Goal: Task Accomplishment & Management: Use online tool/utility

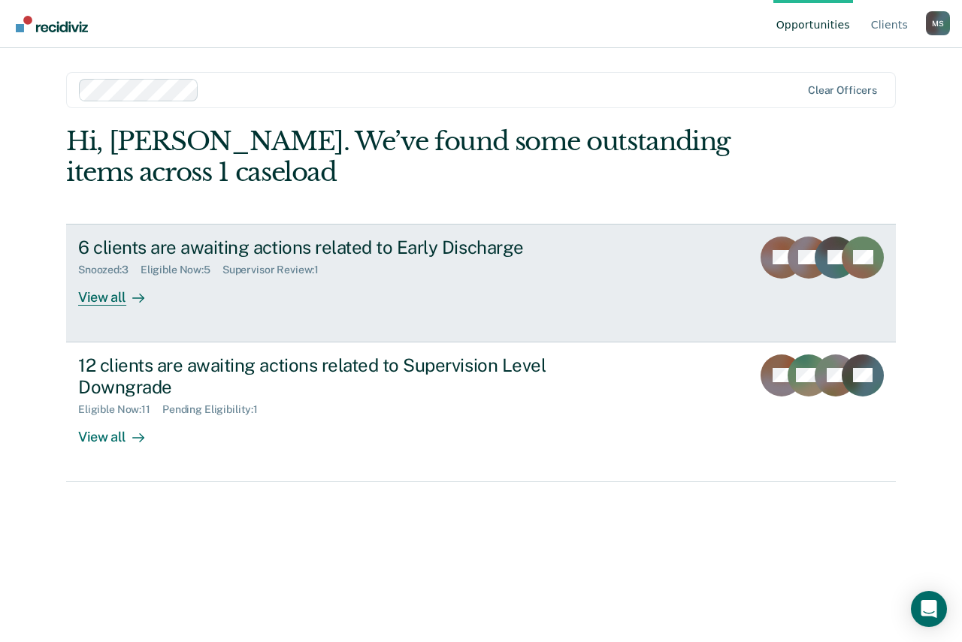
click at [182, 248] on div "6 clients are awaiting actions related to Early Discharge" at bounding box center [341, 248] width 527 height 22
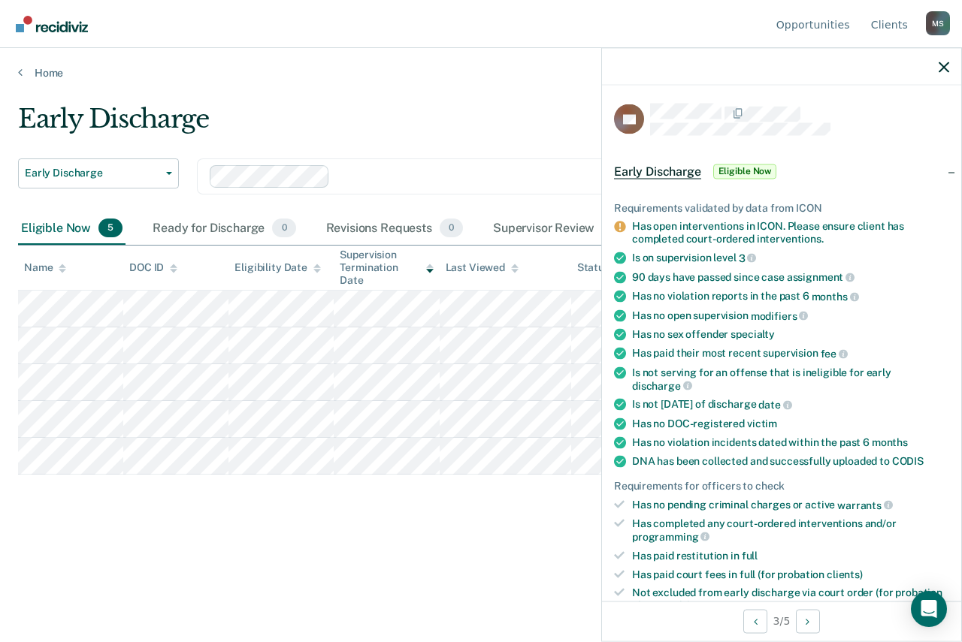
click at [744, 165] on span "Eligible Now" at bounding box center [745, 171] width 64 height 15
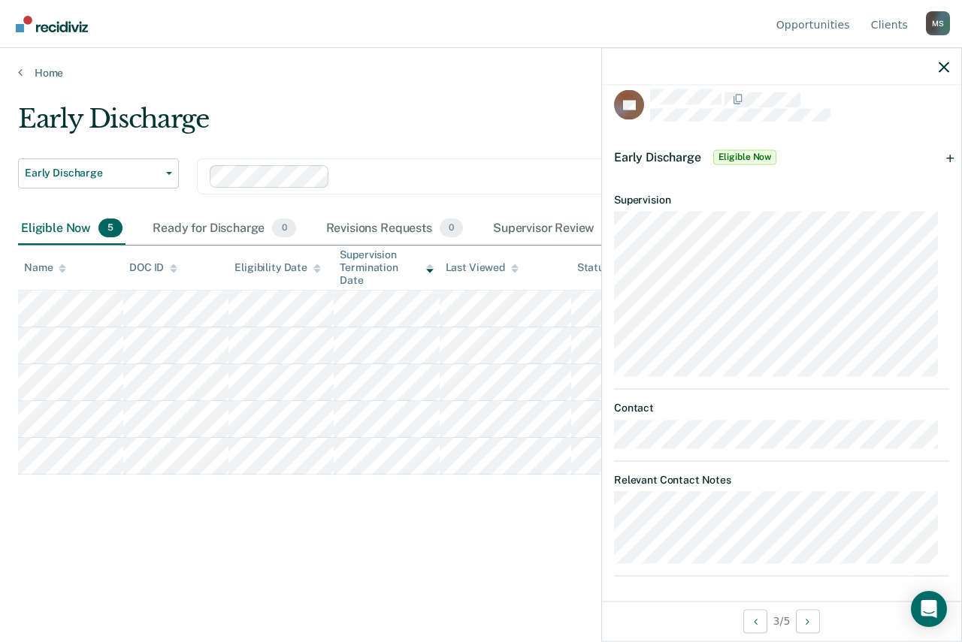
scroll to position [18, 0]
click at [647, 146] on span "Early Discharge" at bounding box center [657, 153] width 87 height 14
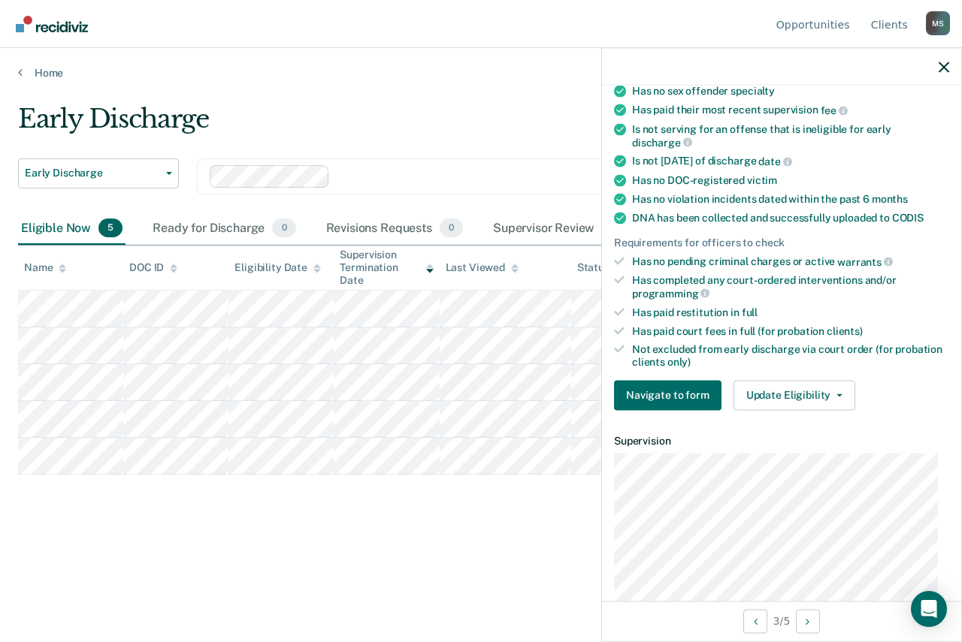
scroll to position [319, 0]
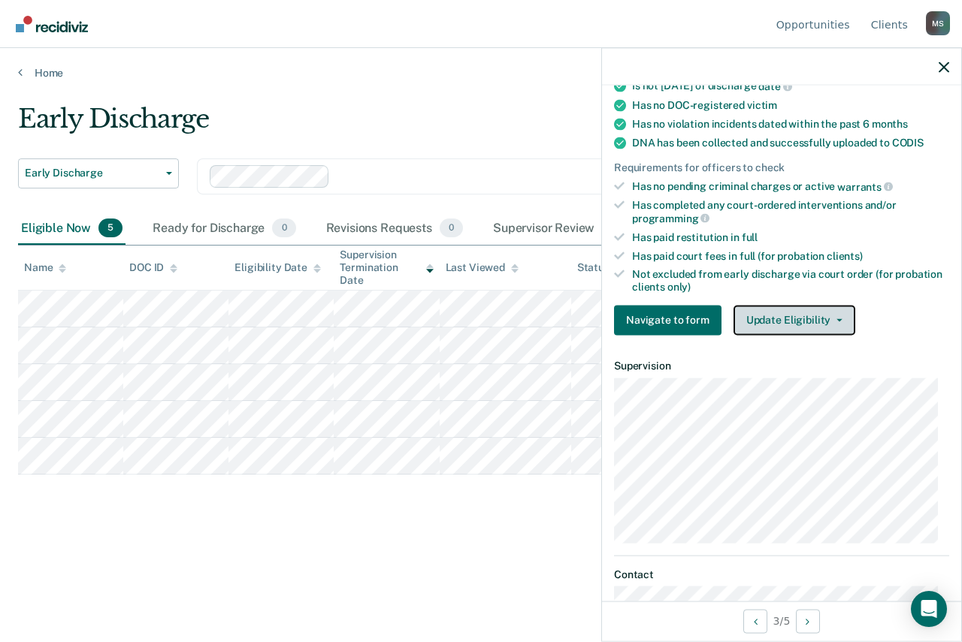
click at [836, 319] on icon "button" at bounding box center [839, 320] width 6 height 3
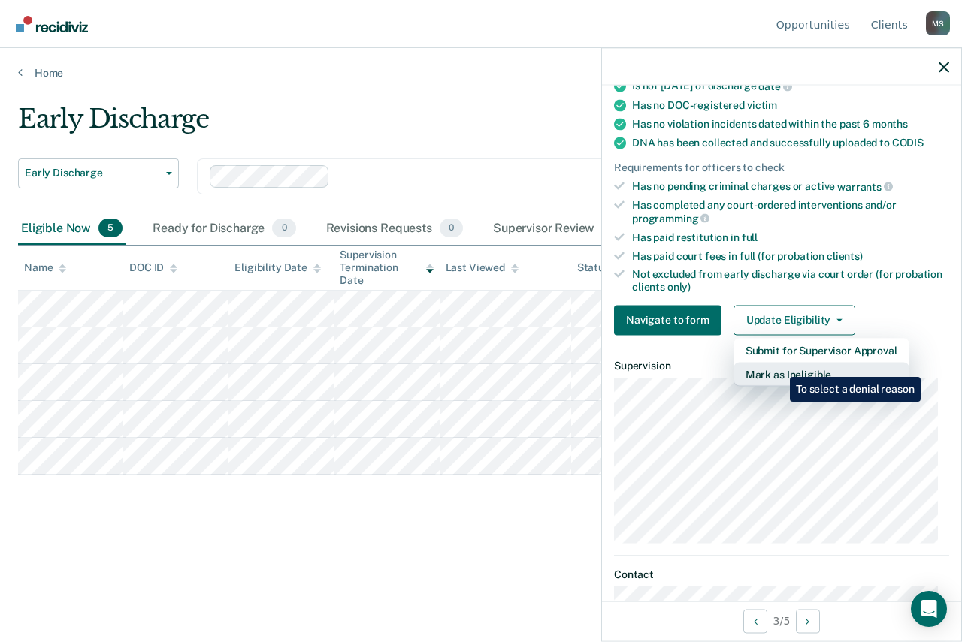
click at [778, 366] on button "Mark as Ineligible" at bounding box center [821, 374] width 176 height 24
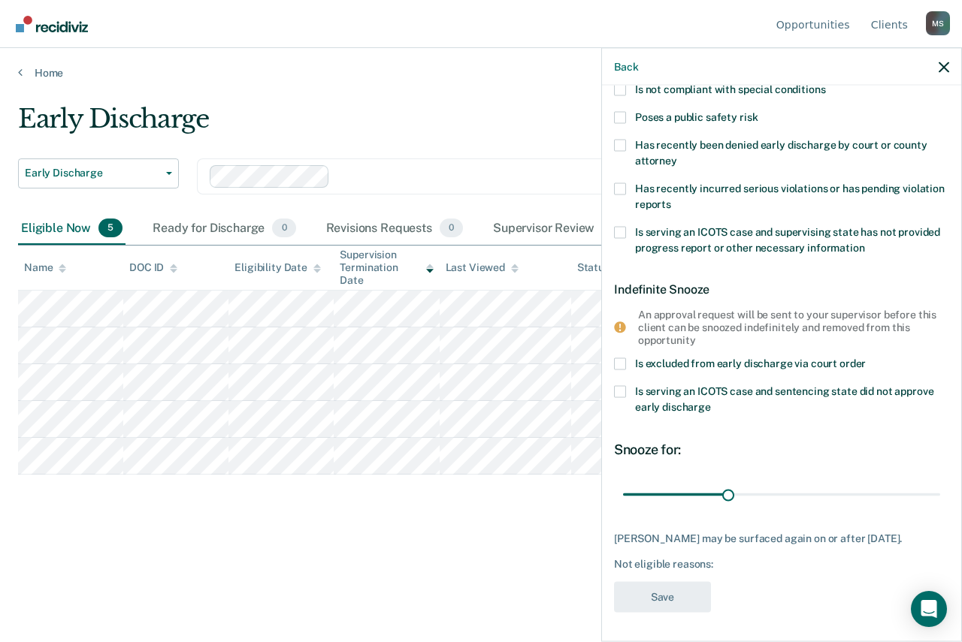
click at [619, 115] on span at bounding box center [620, 117] width 12 height 12
click at [757, 111] on input "Poses a public safety risk" at bounding box center [757, 111] width 0 height 0
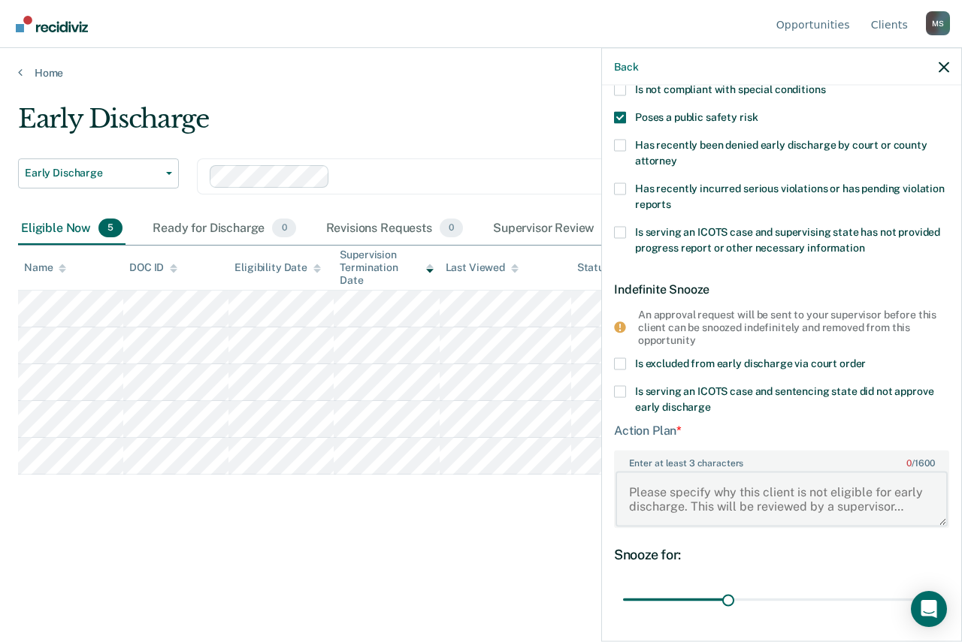
click at [642, 492] on textarea "Enter at least 3 characters 0 / 1600" at bounding box center [781, 499] width 332 height 56
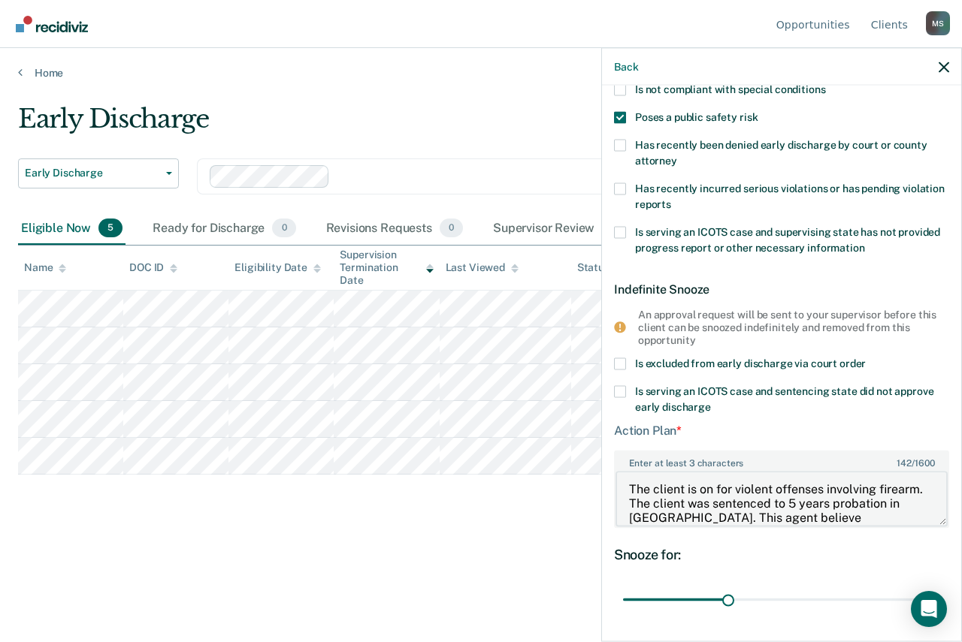
scroll to position [17, 0]
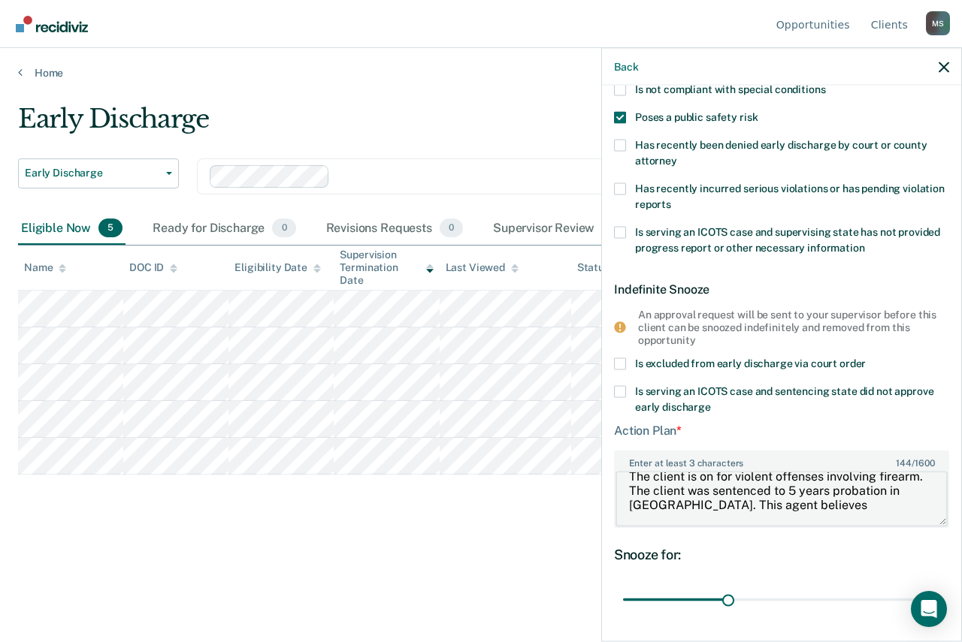
click at [811, 504] on textarea "The client is on for violent offenses involving firearm. The client was sentenc…" at bounding box center [781, 499] width 332 height 56
click at [820, 520] on textarea "The client is on for violent offenses involving firearm. The client was sentenc…" at bounding box center [781, 499] width 332 height 56
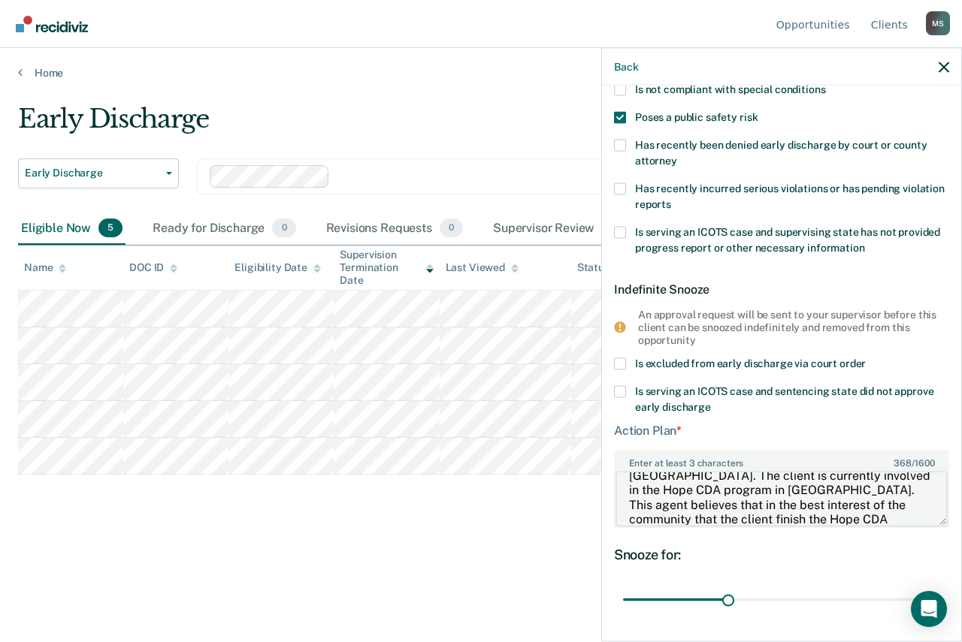
click at [707, 506] on textarea "The client is on for violent offenses involving firearm. The client was sentenc…" at bounding box center [781, 499] width 332 height 56
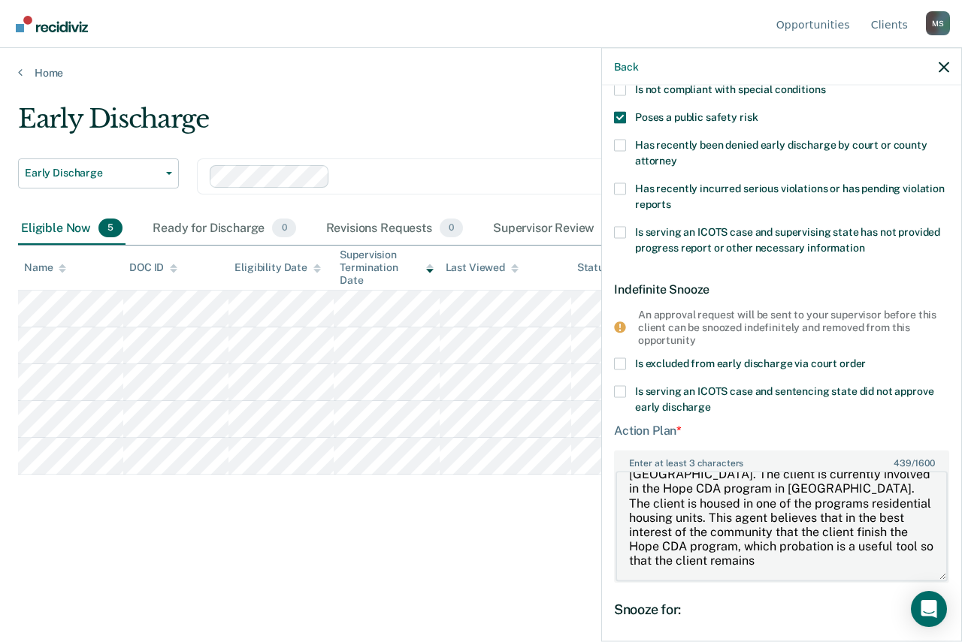
drag, startPoint x: 932, startPoint y: 521, endPoint x: 936, endPoint y: 576, distance: 55.0
click at [936, 576] on div "Enter at least 3 characters 439 / 1600 The client is on for violent offenses in…" at bounding box center [781, 516] width 335 height 133
click at [913, 562] on textarea "The client is on for violent offenses involving firearm. The client was sentenc…" at bounding box center [781, 526] width 332 height 110
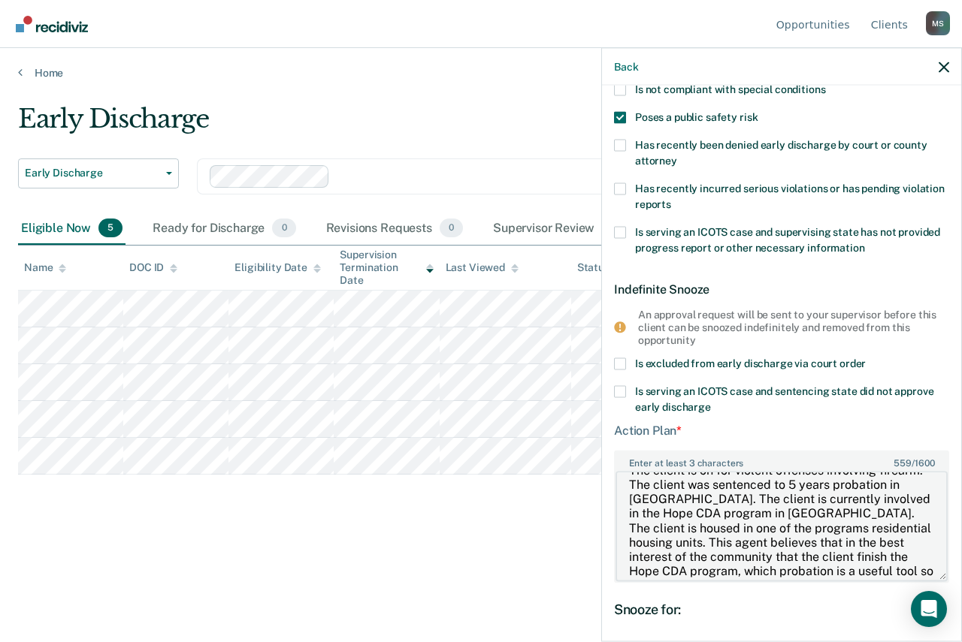
scroll to position [6, 0]
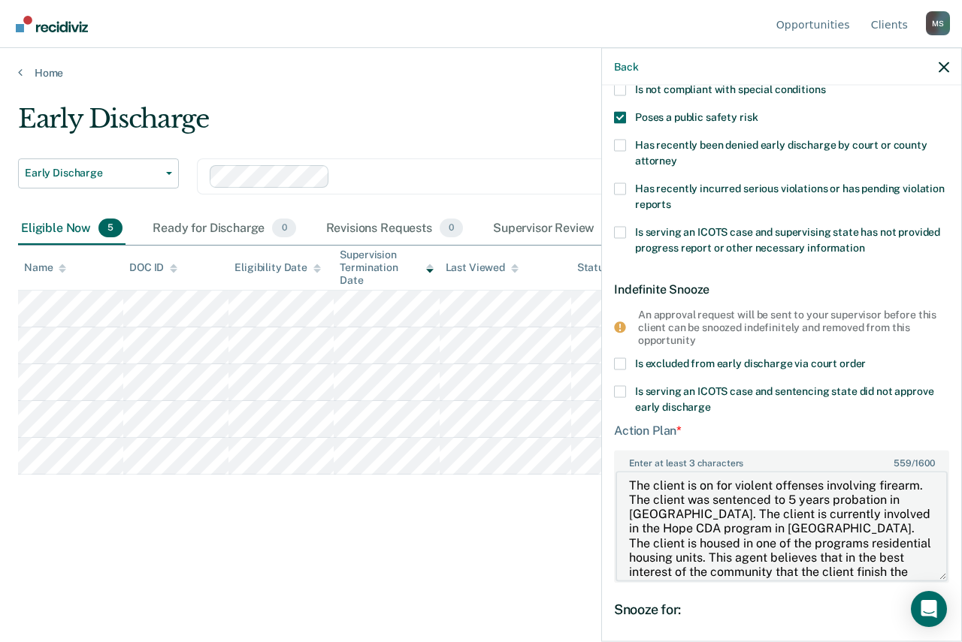
click at [876, 487] on textarea "The client is on for violent offenses involving firearm. The client was sentenc…" at bounding box center [781, 526] width 332 height 110
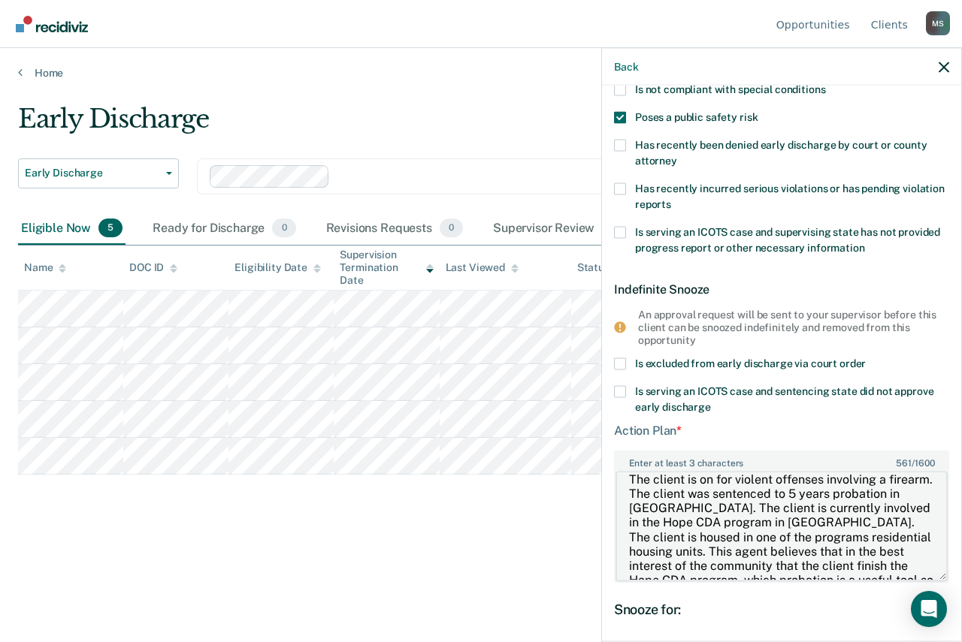
scroll to position [0, 0]
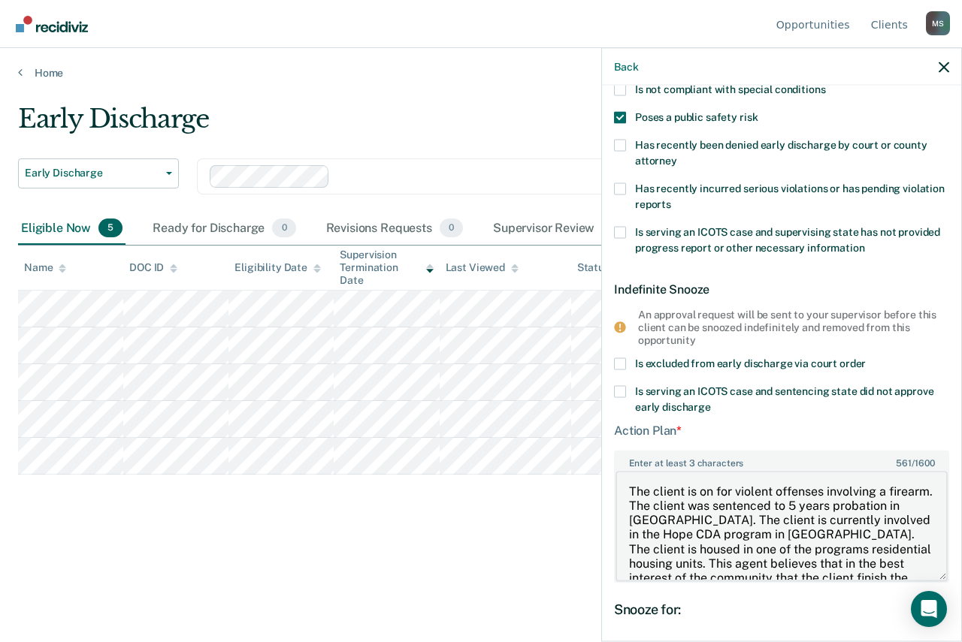
click at [669, 504] on textarea "The client is on for violent offenses involving a firearm. The client was sente…" at bounding box center [781, 526] width 332 height 110
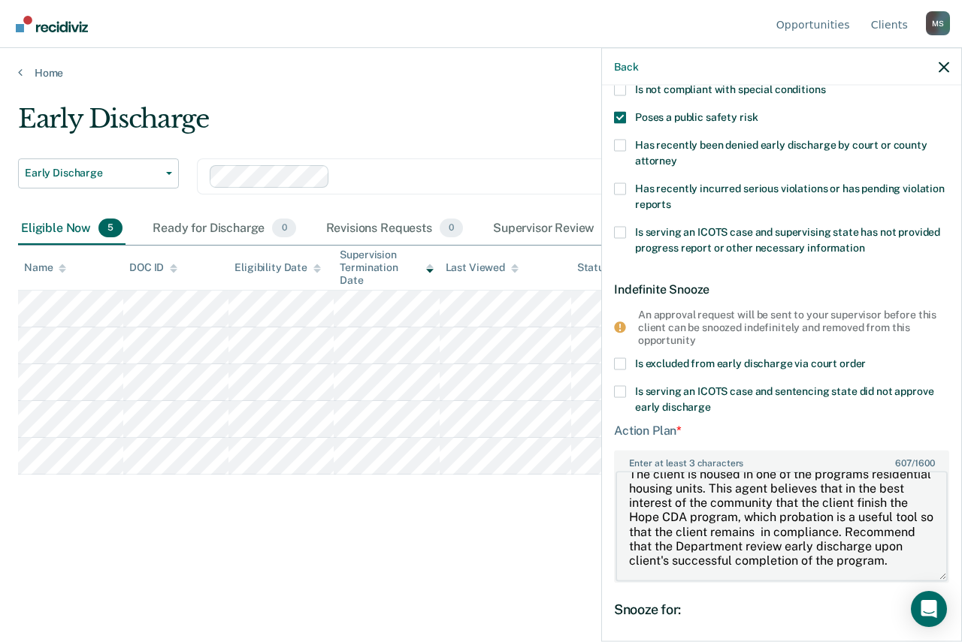
scroll to position [104, 0]
type textarea "The client is on for violent offenses involving a firearm and a victim with a […"
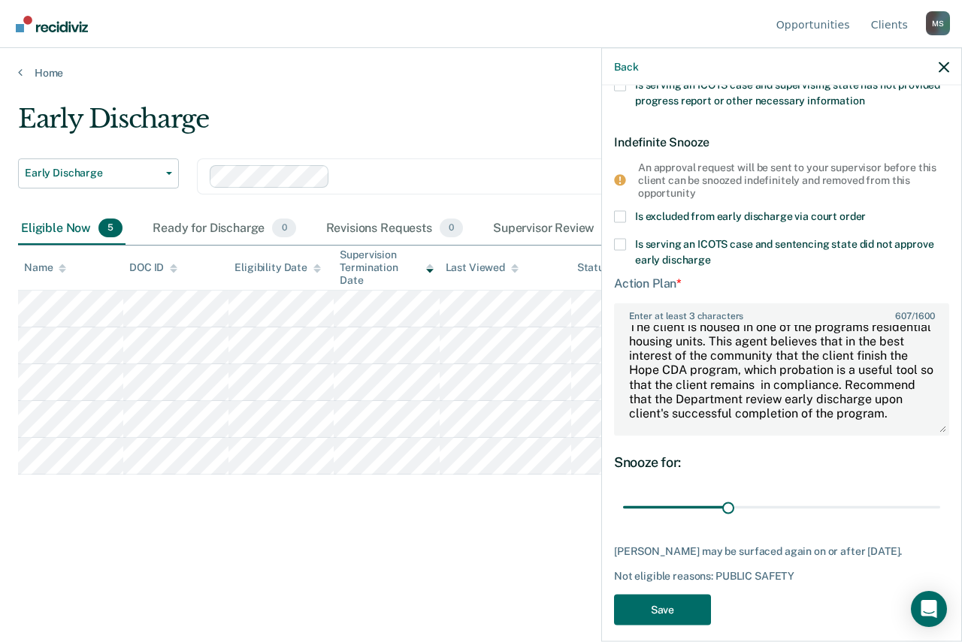
scroll to position [345, 0]
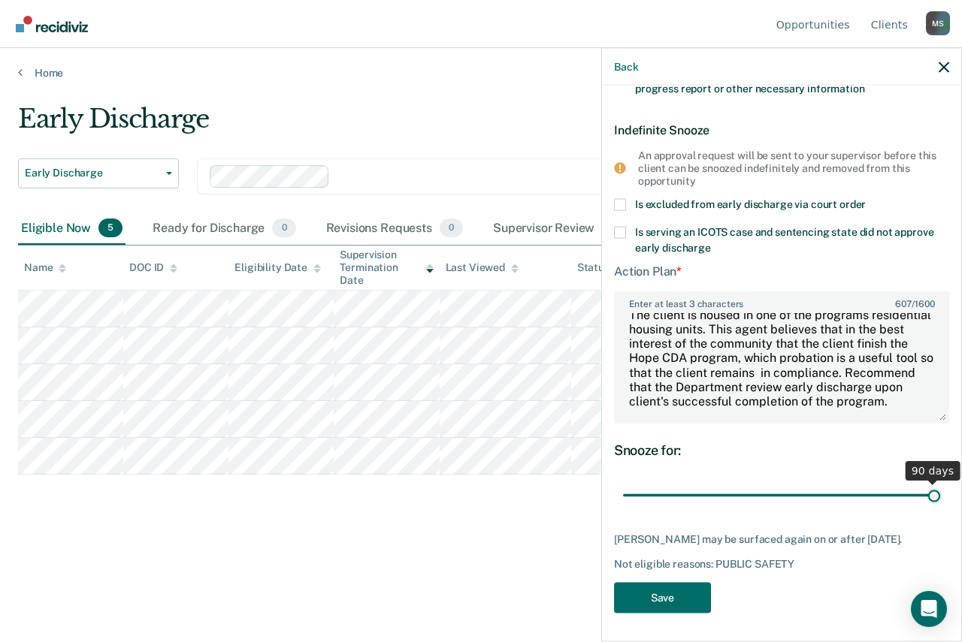
drag, startPoint x: 724, startPoint y: 493, endPoint x: 932, endPoint y: 497, distance: 208.1
type input "90"
click at [932, 497] on input "range" at bounding box center [781, 495] width 317 height 26
click at [660, 588] on button "Save" at bounding box center [662, 597] width 97 height 31
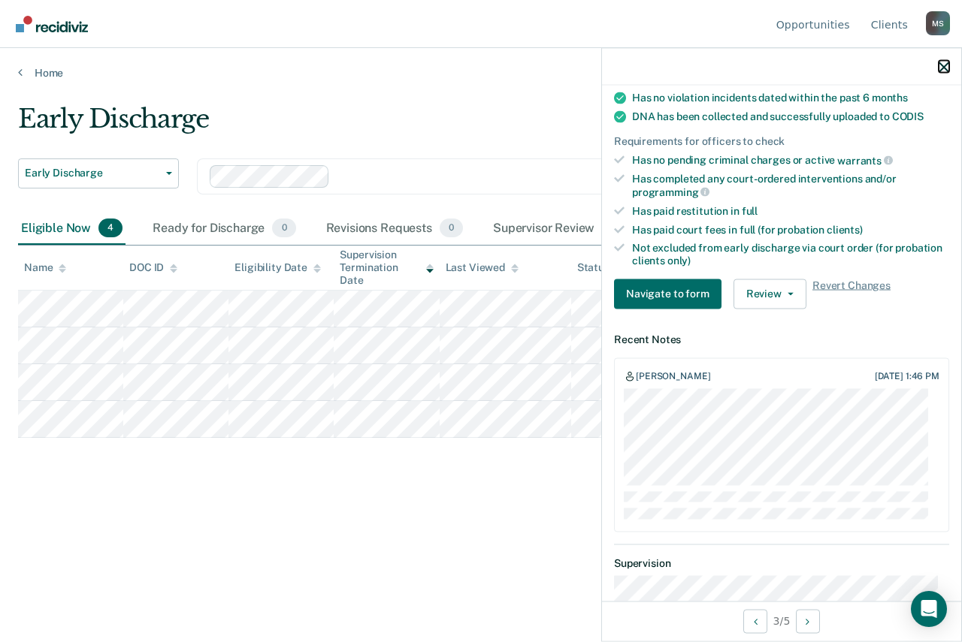
click at [945, 67] on icon "button" at bounding box center [943, 67] width 11 height 11
